Goal: Find specific page/section: Find specific page/section

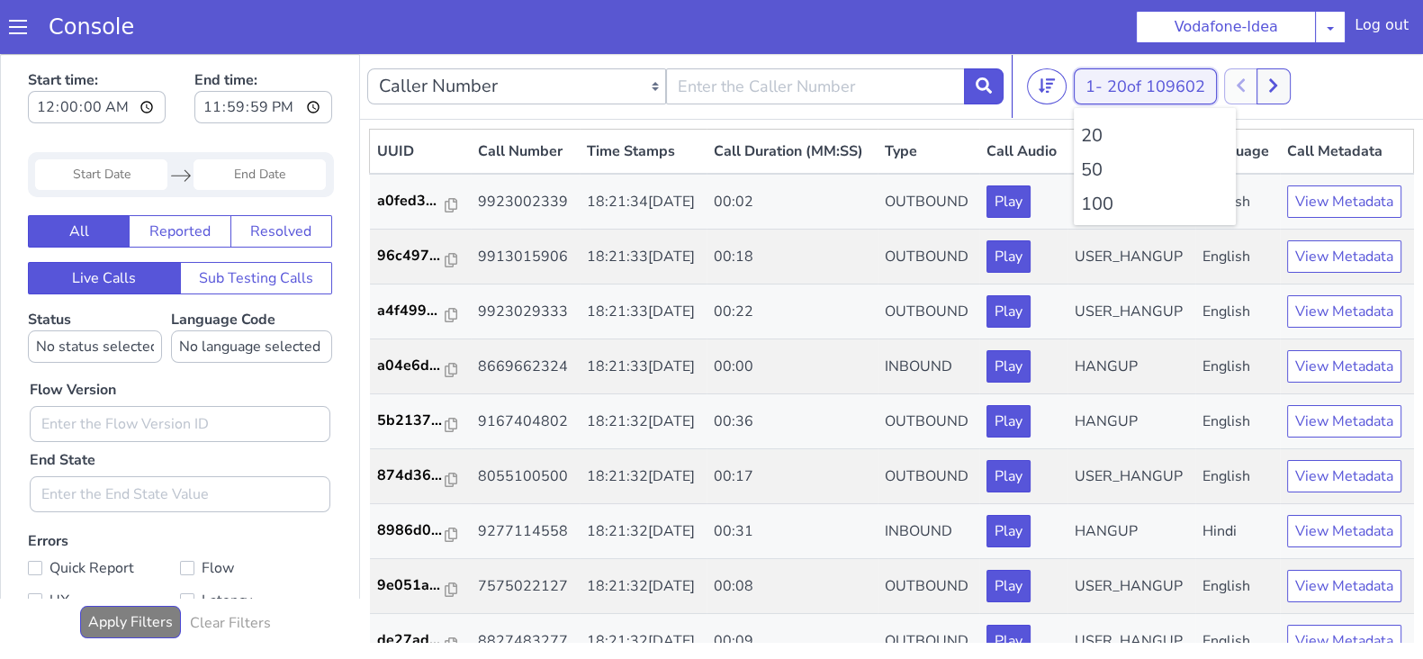
click at [1094, 83] on button "1 - 20 of 109602" at bounding box center [1145, 86] width 143 height 36
click at [1090, 212] on li "100" at bounding box center [1155, 204] width 148 height 27
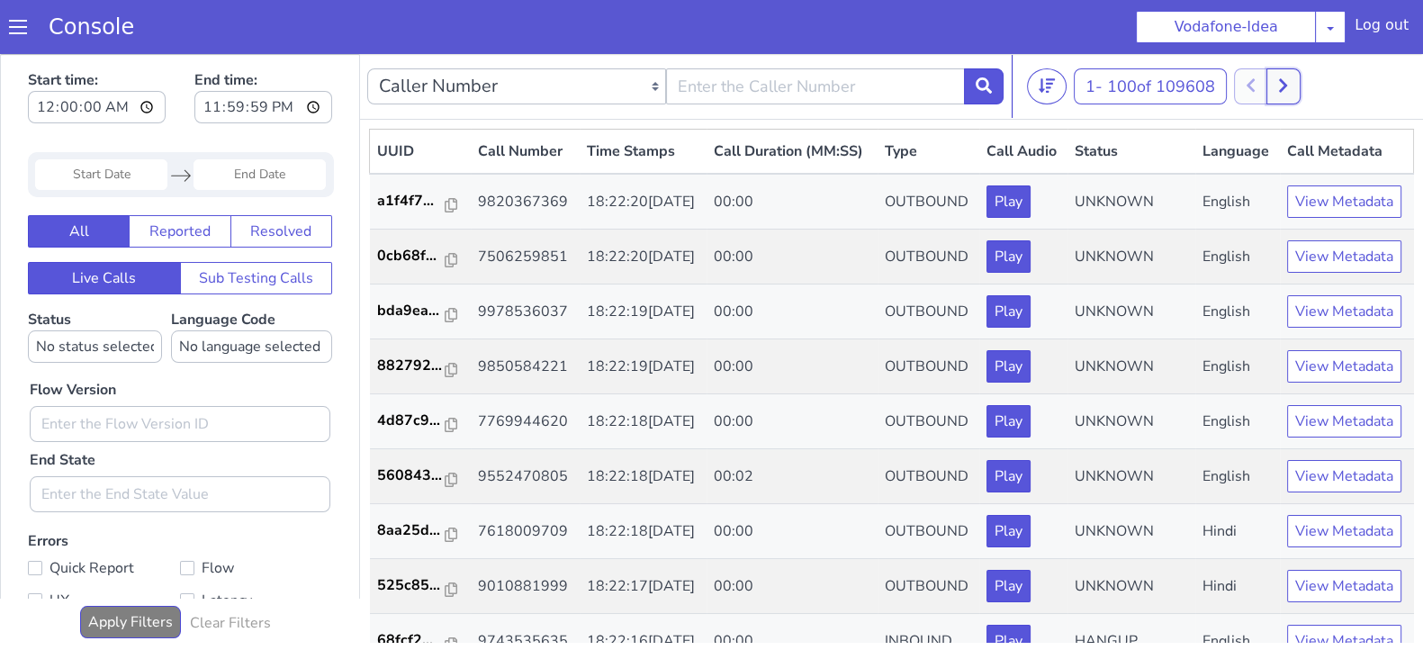
click at [1284, 89] on icon at bounding box center [1283, 86] width 8 height 14
click at [1308, 95] on button at bounding box center [1302, 86] width 33 height 36
click at [1311, 87] on button at bounding box center [1302, 86] width 33 height 36
click at [1284, 81] on button at bounding box center [1270, 86] width 33 height 36
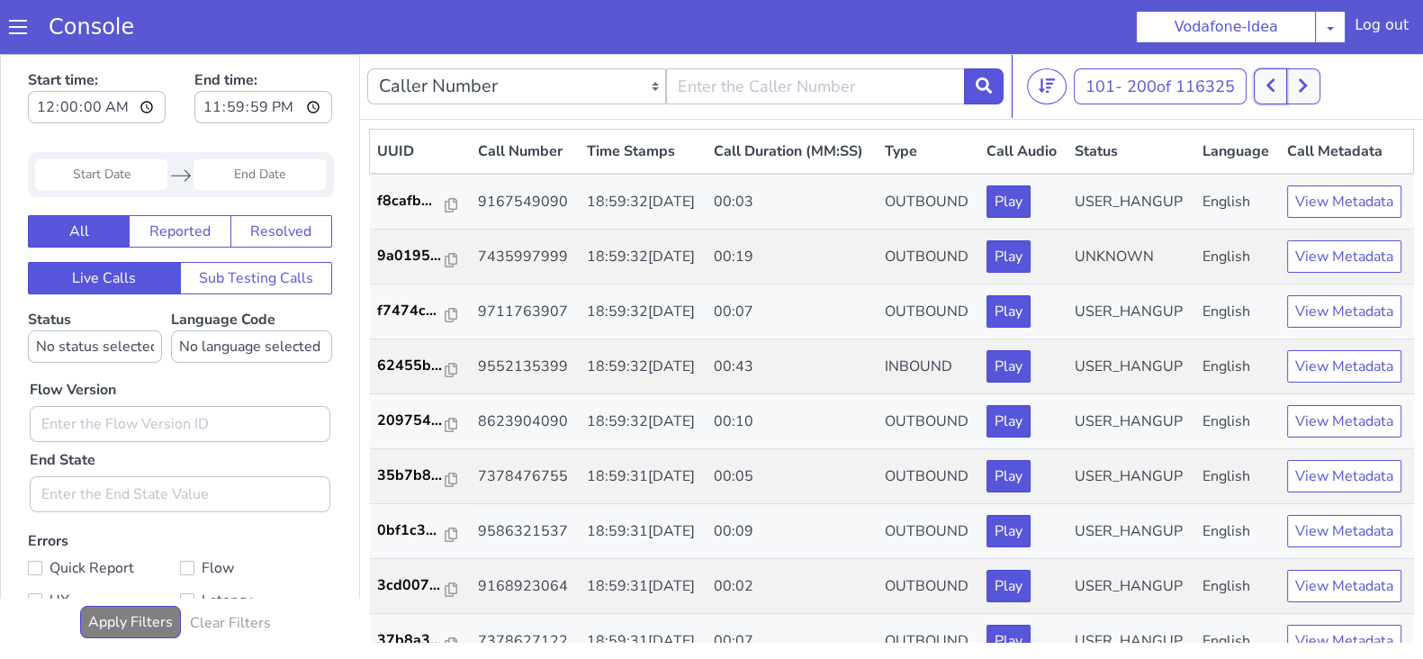
click at [1284, 81] on button at bounding box center [1270, 86] width 33 height 36
click at [1299, 73] on button at bounding box center [1282, 86] width 33 height 36
click at [1263, 78] on button at bounding box center [1270, 86] width 33 height 36
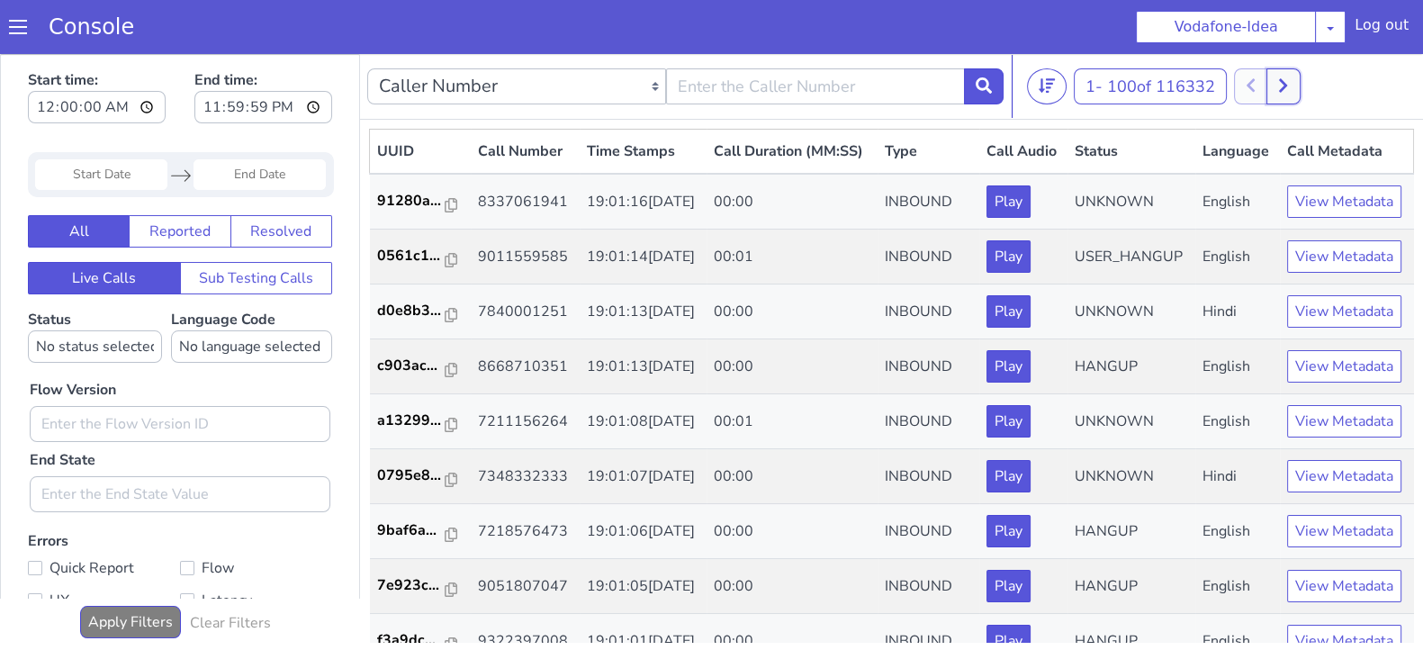
click at [1292, 93] on button at bounding box center [1282, 86] width 33 height 36
click at [1275, 88] on icon at bounding box center [1270, 86] width 8 height 14
click at [1293, 88] on button at bounding box center [1282, 86] width 33 height 36
click at [1271, 85] on icon at bounding box center [1270, 86] width 8 height 14
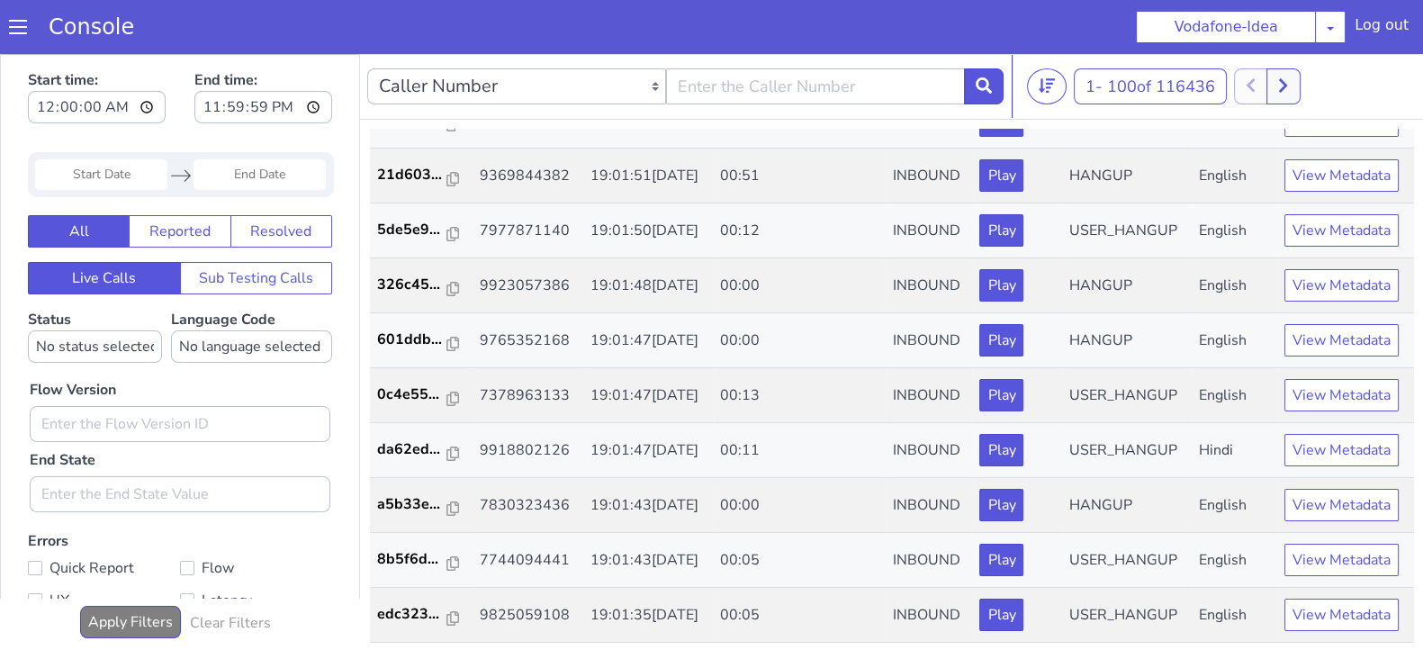
scroll to position [6106, 0]
